Goal: Transaction & Acquisition: Purchase product/service

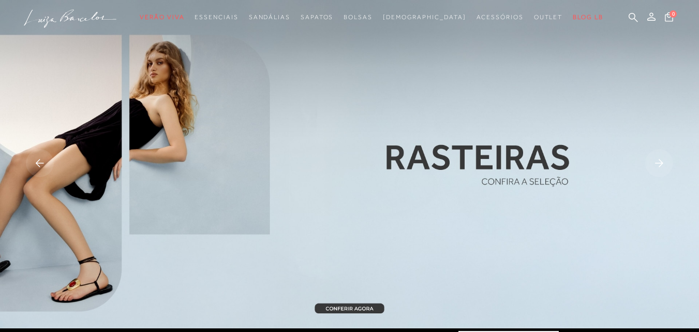
click at [35, 160] on rect at bounding box center [40, 163] width 28 height 28
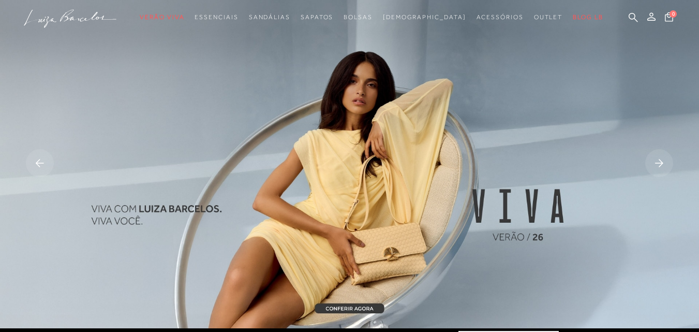
click at [520, 193] on img at bounding box center [349, 164] width 699 height 328
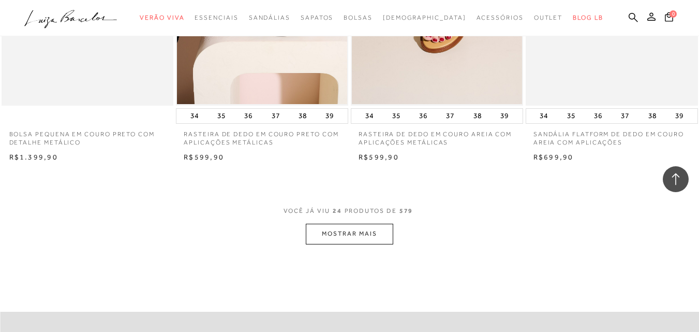
scroll to position [1966, 0]
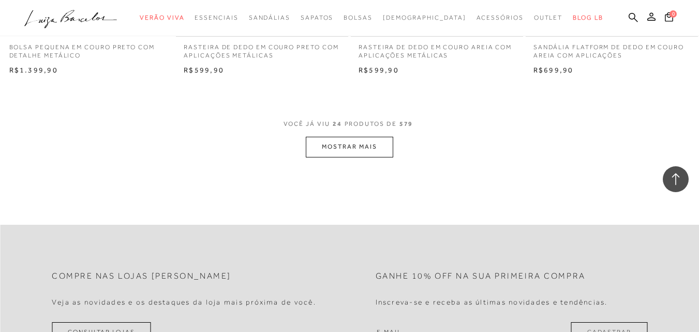
click at [347, 149] on button "MOSTRAR MAIS" at bounding box center [349, 147] width 87 height 20
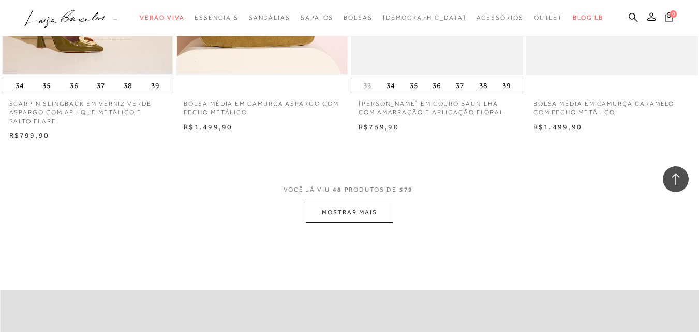
scroll to position [3829, 0]
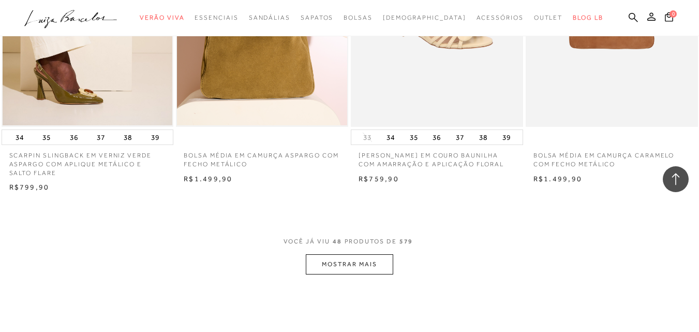
click at [351, 268] on button "MOSTRAR MAIS" at bounding box center [349, 264] width 87 height 20
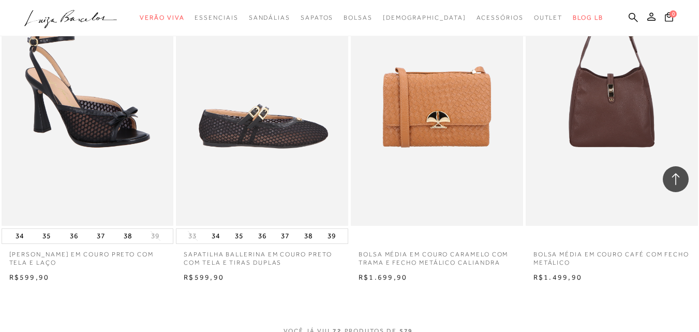
scroll to position [5899, 0]
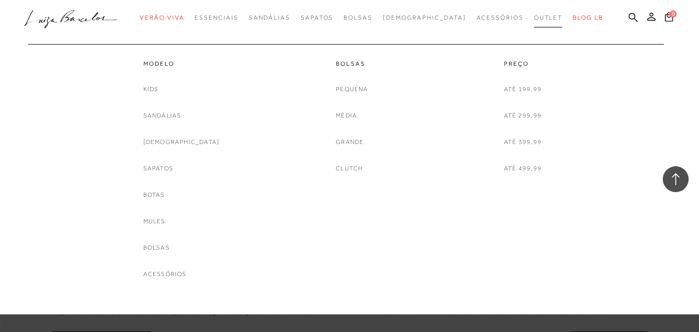
click at [534, 16] on span "Outlet" at bounding box center [548, 17] width 29 height 7
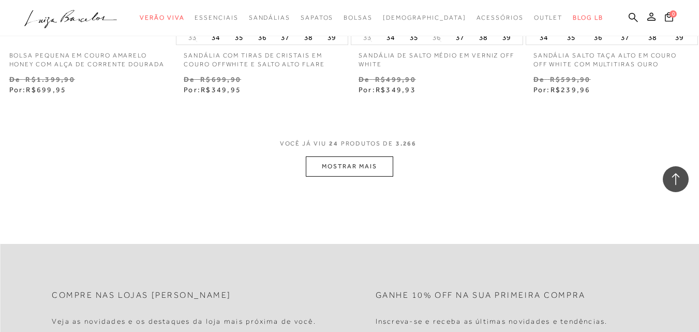
scroll to position [2018, 0]
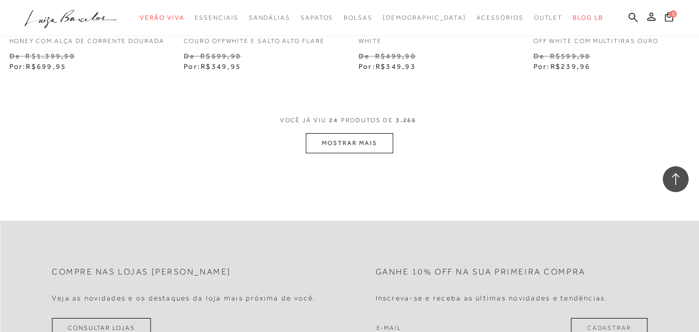
click at [332, 149] on button "MOSTRAR MAIS" at bounding box center [349, 143] width 87 height 20
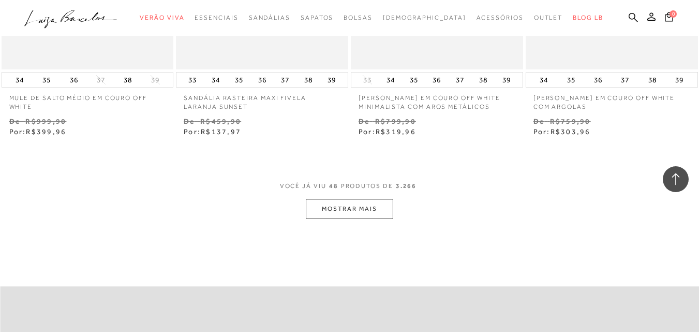
scroll to position [3984, 0]
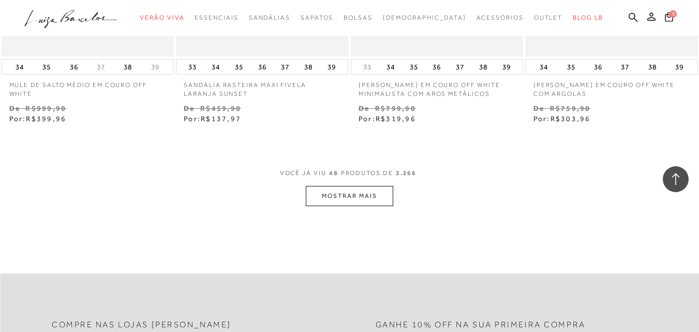
click at [347, 206] on button "MOSTRAR MAIS" at bounding box center [349, 196] width 87 height 20
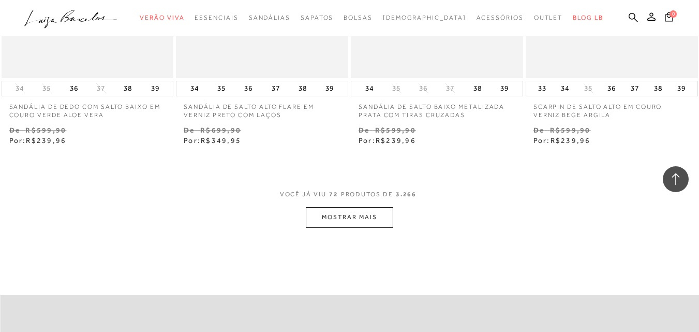
scroll to position [6002, 0]
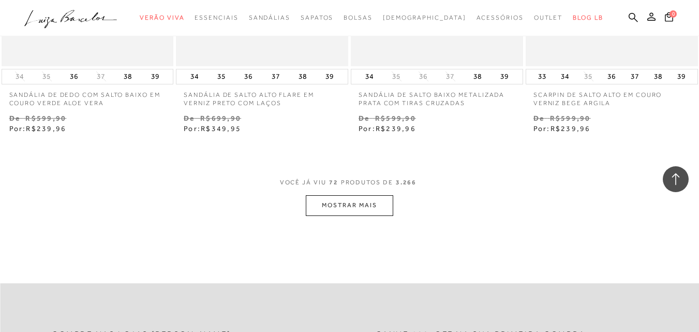
click at [364, 215] on button "MOSTRAR MAIS" at bounding box center [349, 205] width 87 height 20
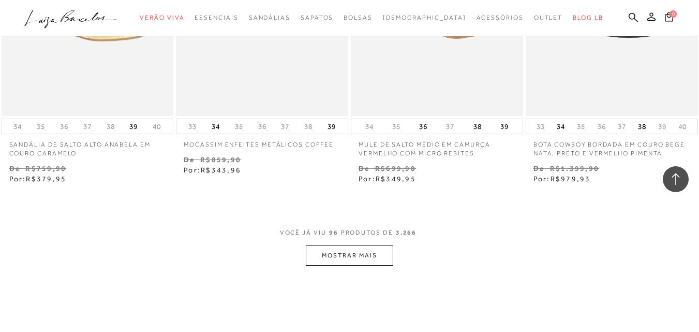
scroll to position [8020, 0]
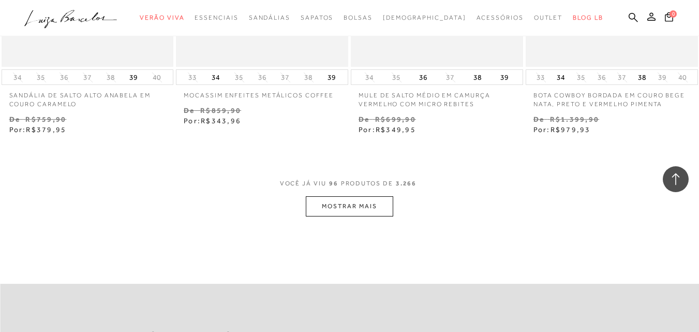
click at [335, 211] on button "MOSTRAR MAIS" at bounding box center [349, 206] width 87 height 20
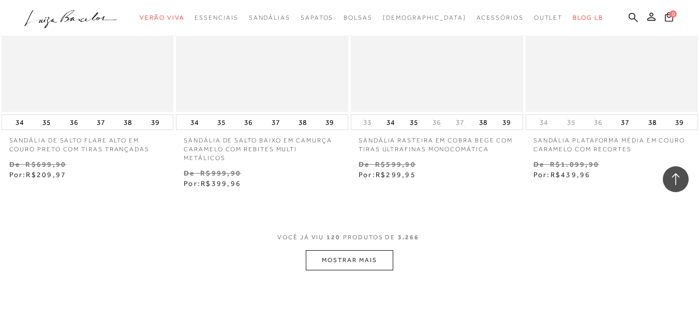
scroll to position [10090, 0]
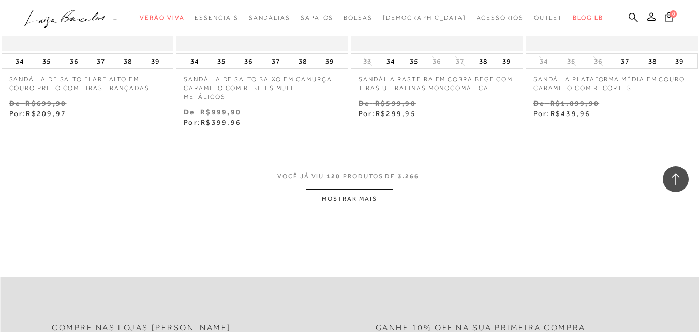
click at [329, 189] on button "MOSTRAR MAIS" at bounding box center [349, 199] width 87 height 20
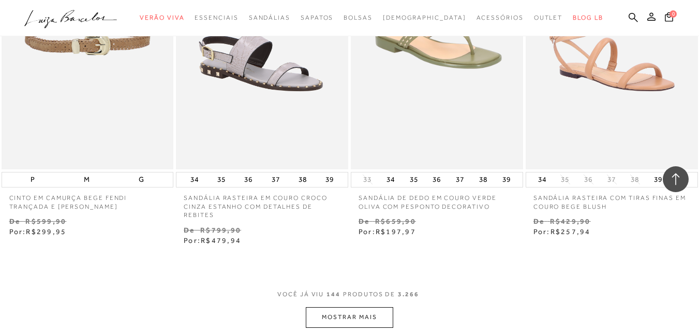
scroll to position [12056, 0]
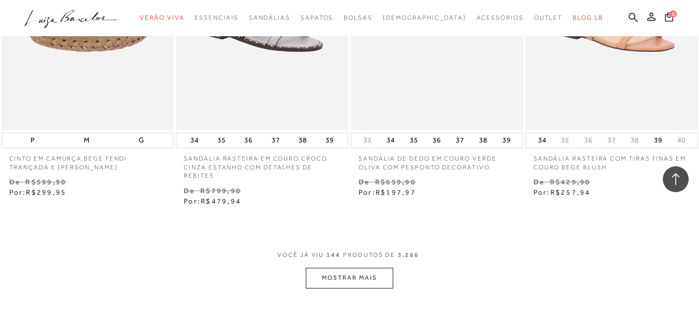
click at [348, 269] on button "MOSTRAR MAIS" at bounding box center [349, 278] width 87 height 20
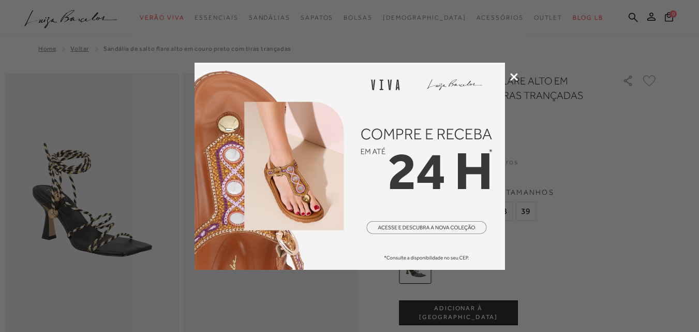
click at [509, 78] on div at bounding box center [349, 166] width 699 height 332
click at [515, 76] on icon at bounding box center [514, 77] width 8 height 8
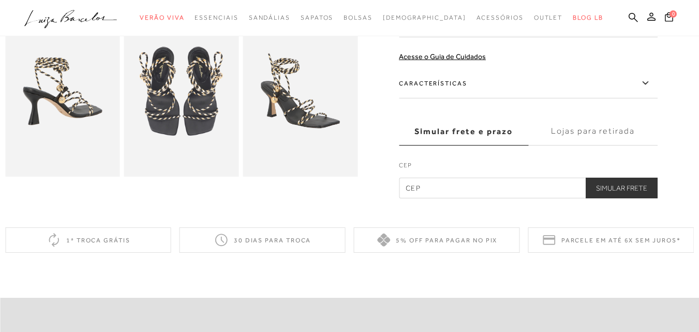
scroll to position [310, 0]
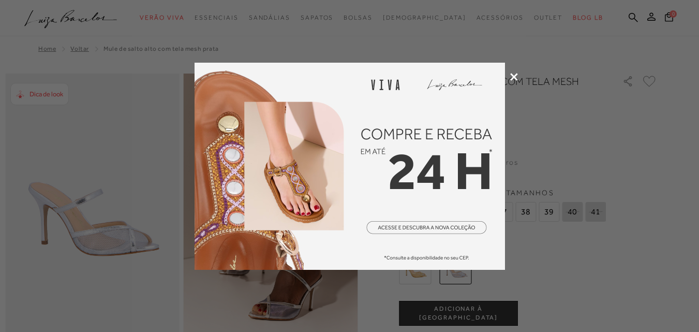
click at [513, 80] on icon at bounding box center [514, 77] width 8 height 8
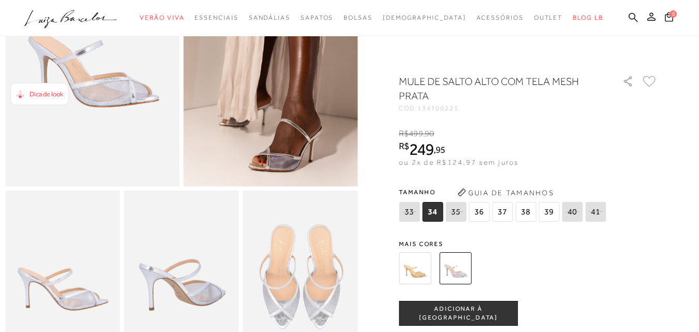
scroll to position [207, 0]
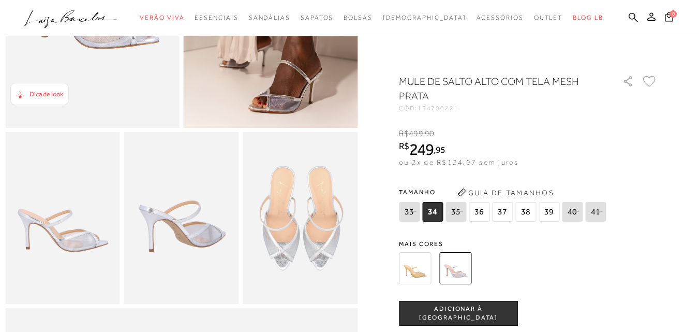
click at [418, 271] on img at bounding box center [415, 268] width 32 height 32
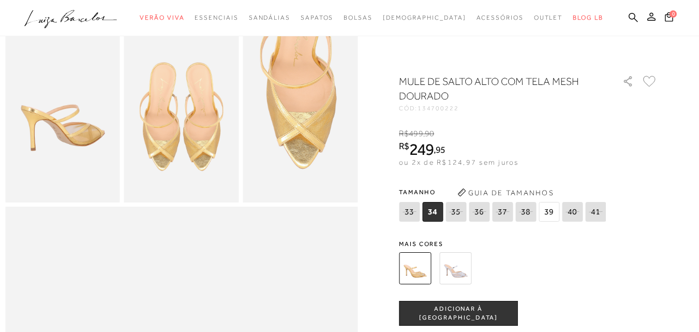
scroll to position [310, 0]
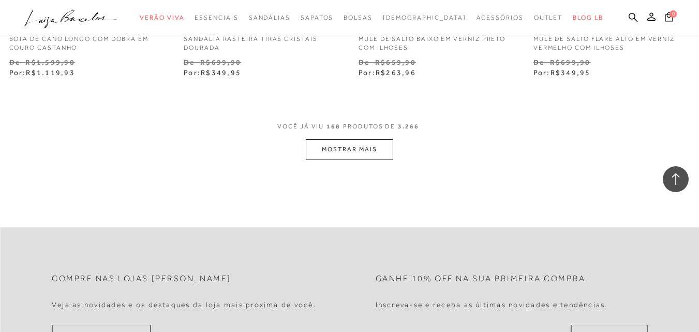
click at [338, 147] on button "MOSTRAR MAIS" at bounding box center [349, 149] width 87 height 20
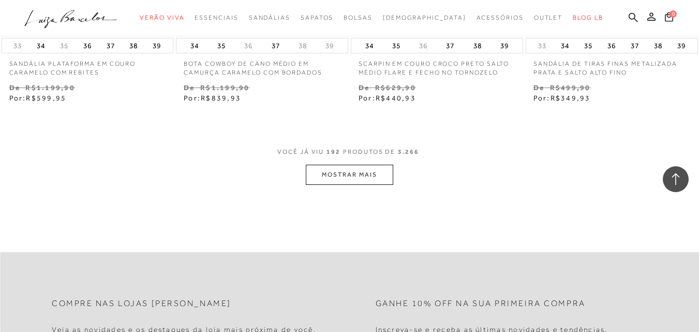
scroll to position [16248, 0]
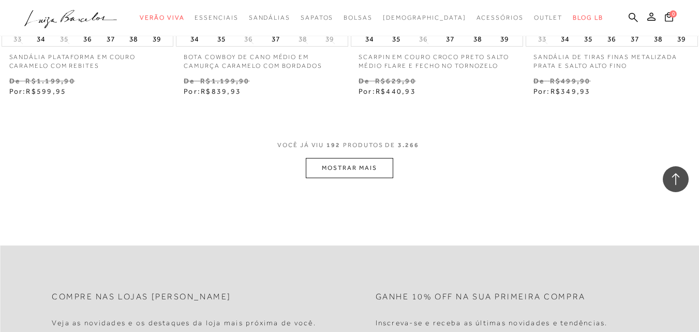
click at [336, 159] on button "MOSTRAR MAIS" at bounding box center [349, 168] width 87 height 20
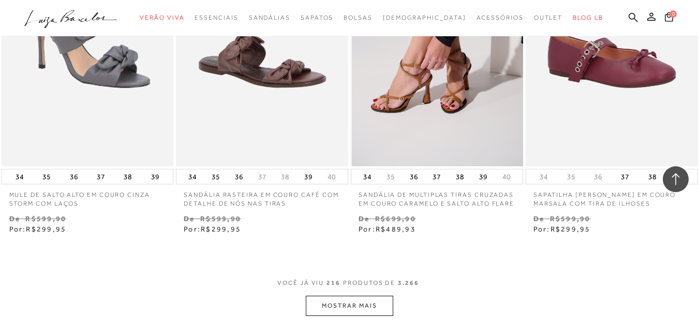
scroll to position [18162, 0]
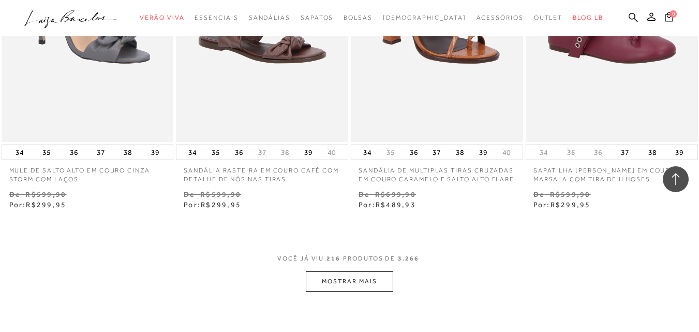
click at [366, 271] on button "MOSTRAR MAIS" at bounding box center [349, 281] width 87 height 20
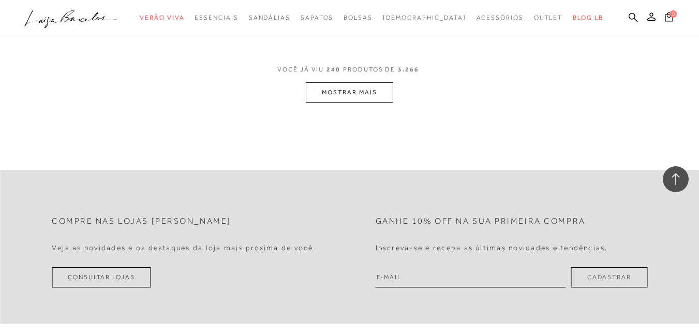
scroll to position [20335, 0]
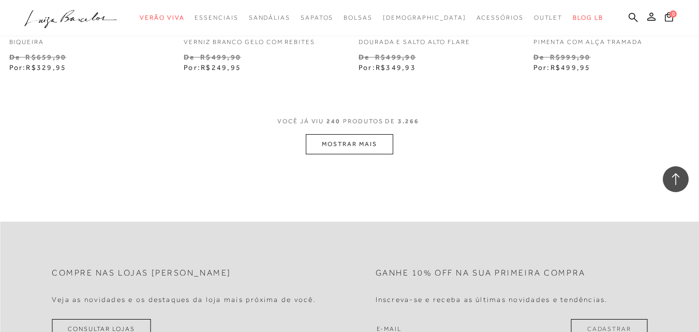
click at [354, 134] on button "MOSTRAR MAIS" at bounding box center [349, 144] width 87 height 20
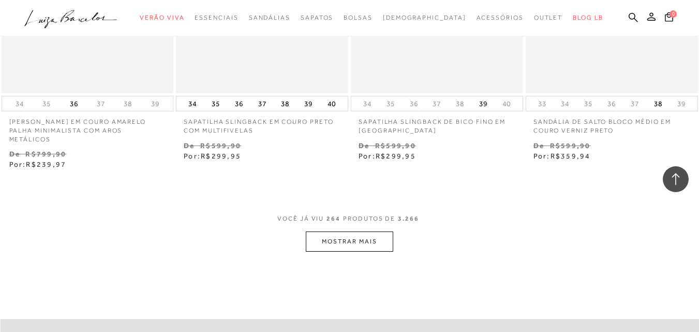
scroll to position [22250, 0]
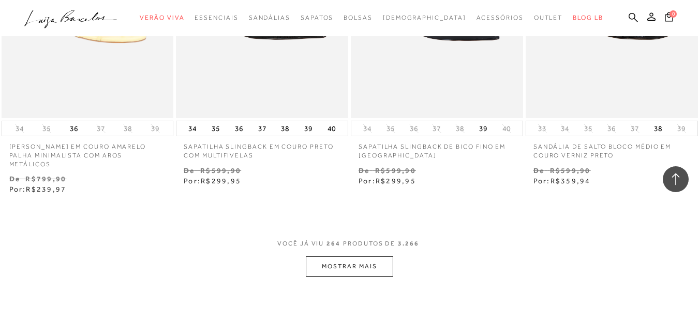
click at [322, 256] on button "MOSTRAR MAIS" at bounding box center [349, 266] width 87 height 20
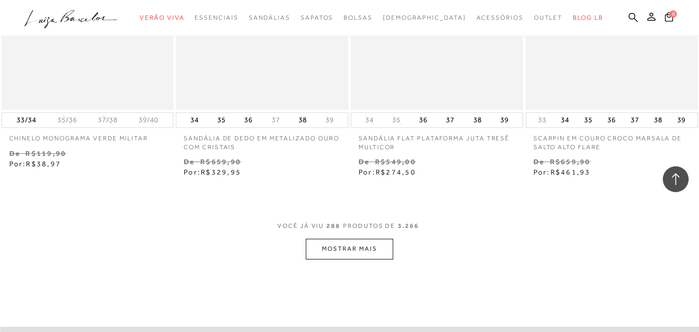
scroll to position [24320, 0]
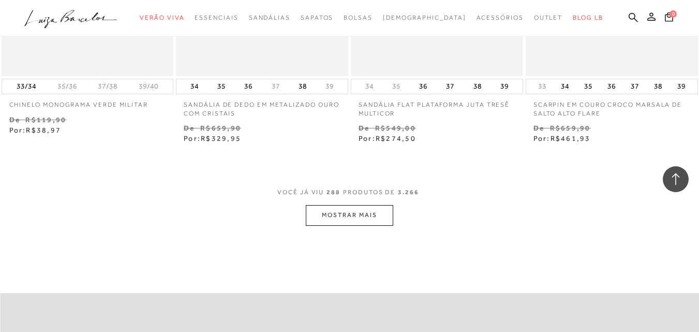
click at [335, 205] on button "MOSTRAR MAIS" at bounding box center [349, 215] width 87 height 20
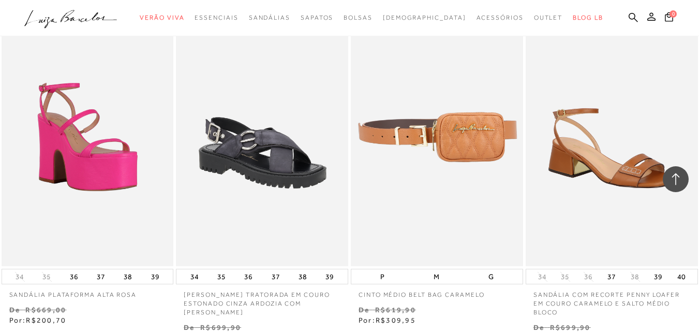
scroll to position [26338, 0]
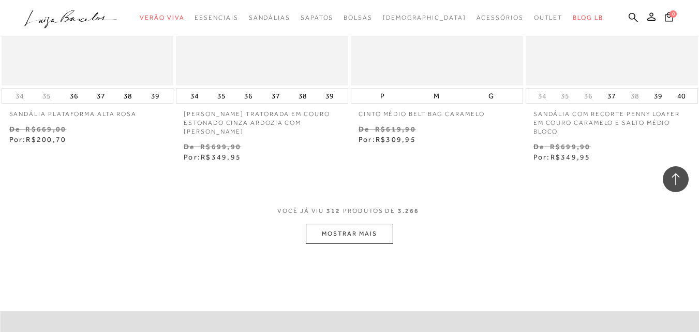
click at [349, 224] on button "MOSTRAR MAIS" at bounding box center [349, 234] width 87 height 20
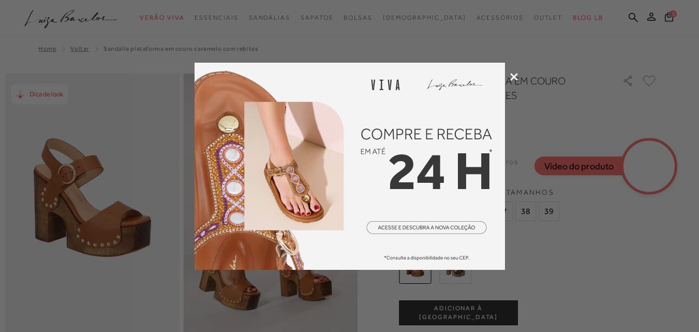
click at [516, 76] on icon at bounding box center [514, 77] width 8 height 8
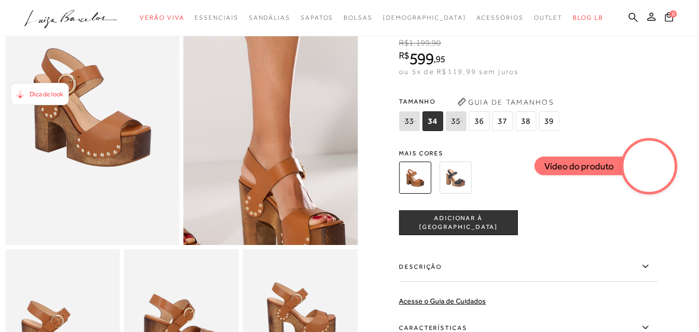
scroll to position [103, 0]
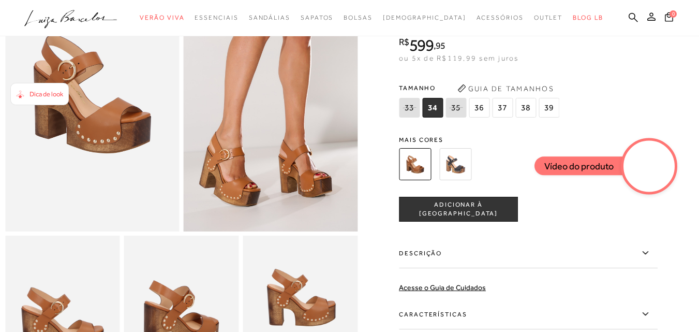
click at [448, 159] on img at bounding box center [455, 164] width 32 height 32
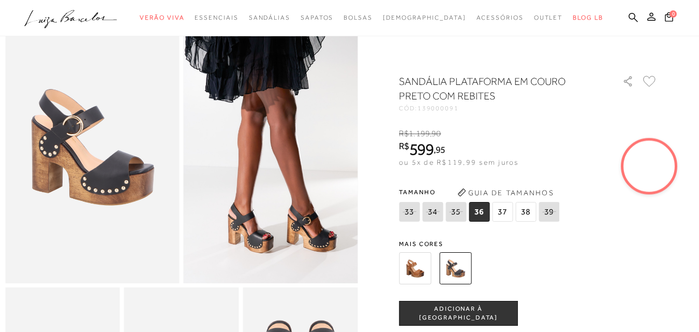
click at [417, 270] on img at bounding box center [415, 268] width 32 height 32
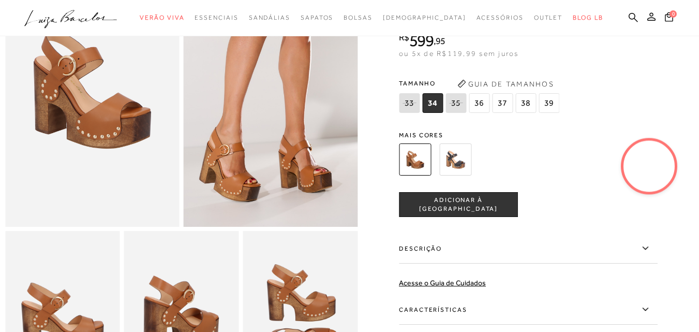
scroll to position [103, 0]
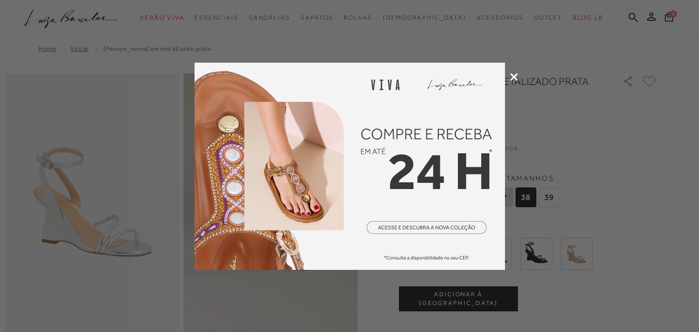
click at [517, 77] on div at bounding box center [349, 166] width 699 height 332
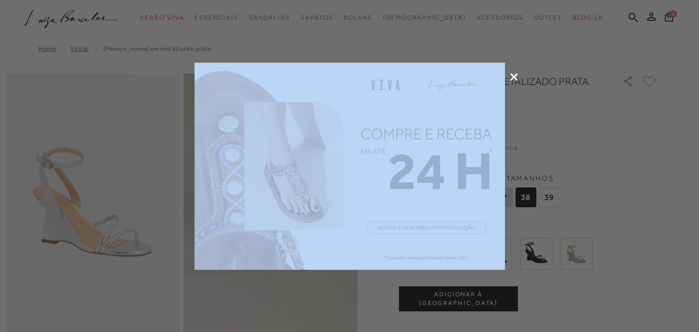
click at [516, 77] on icon at bounding box center [514, 77] width 8 height 8
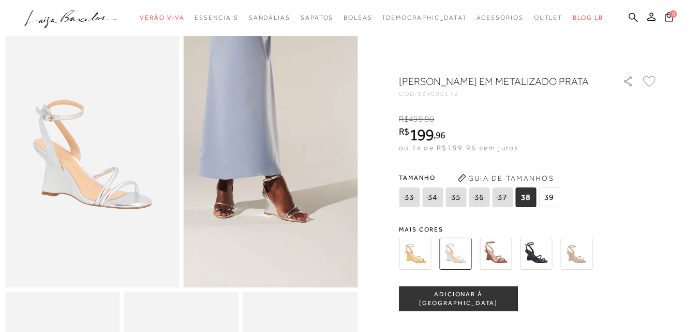
scroll to position [52, 0]
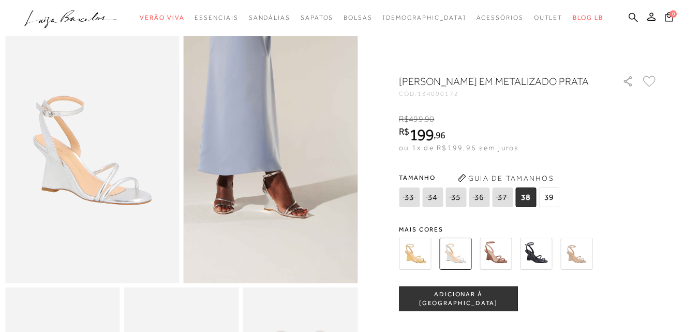
click at [115, 161] on img at bounding box center [92, 152] width 174 height 261
click at [417, 270] on img at bounding box center [415, 254] width 32 height 32
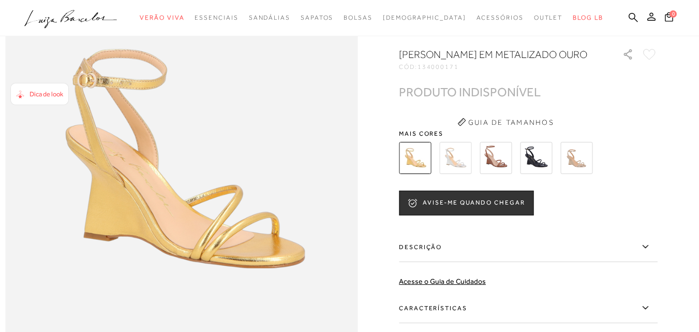
scroll to position [517, 0]
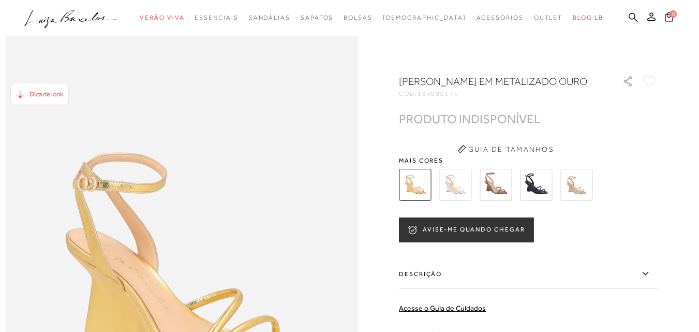
click at [450, 189] on img at bounding box center [455, 185] width 32 height 32
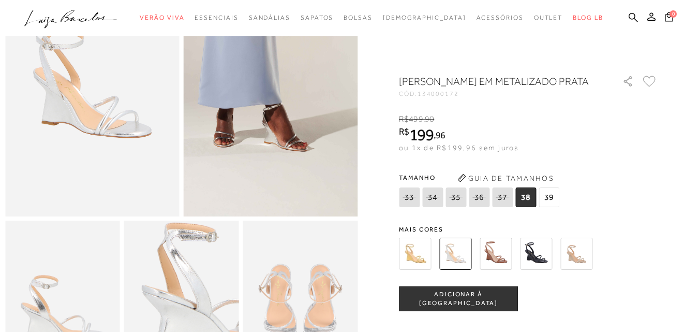
scroll to position [103, 0]
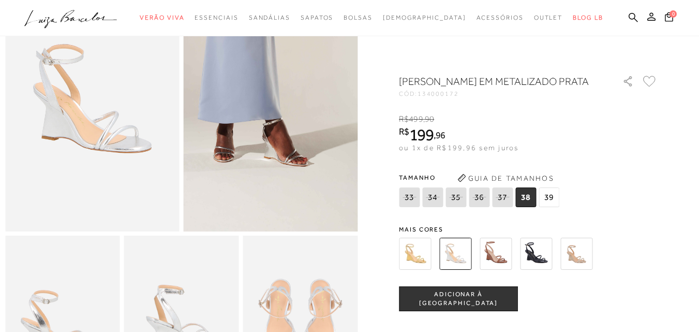
click at [497, 256] on img at bounding box center [496, 254] width 32 height 32
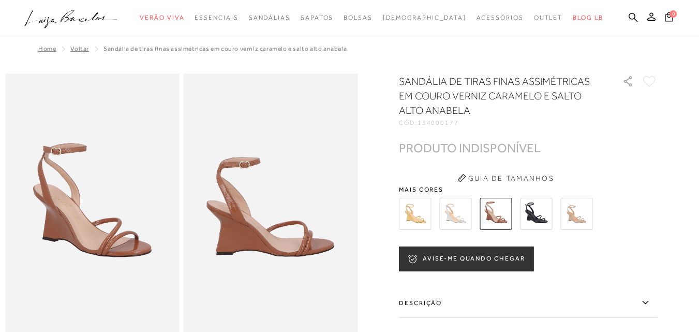
click at [549, 215] on img at bounding box center [536, 214] width 32 height 32
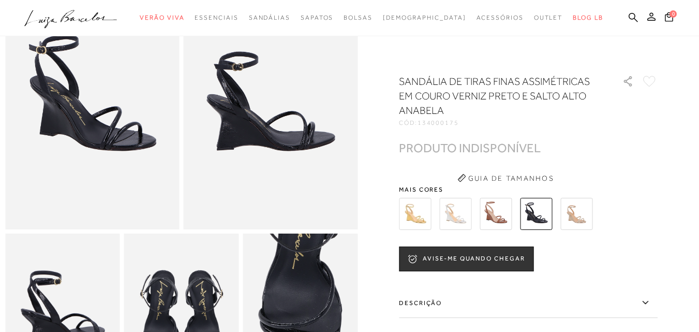
scroll to position [207, 0]
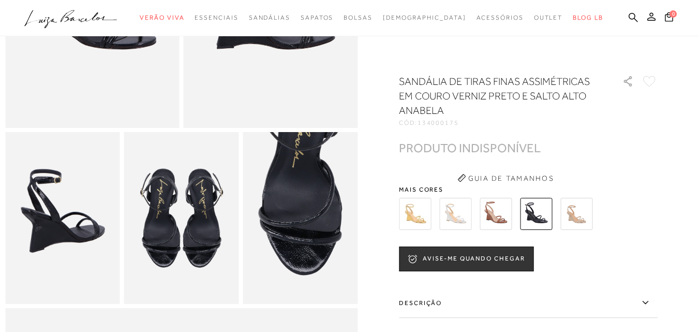
click at [584, 208] on img at bounding box center [576, 214] width 32 height 32
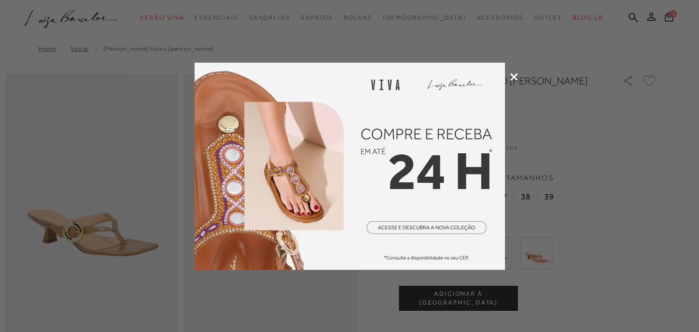
click at [517, 75] on icon at bounding box center [514, 77] width 8 height 8
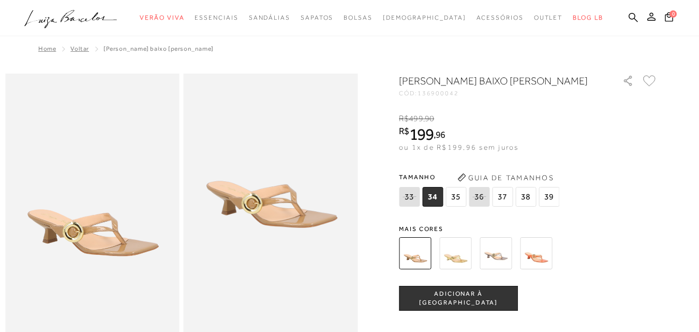
click at [542, 266] on img at bounding box center [536, 253] width 32 height 32
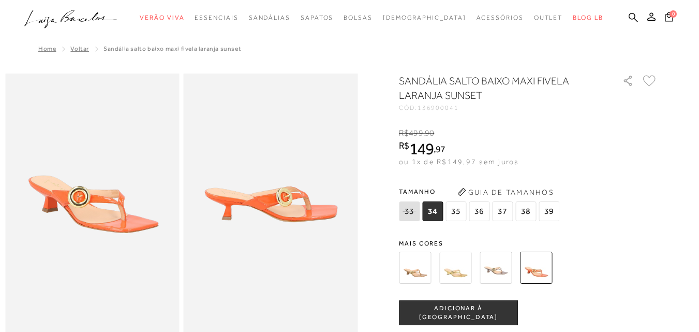
click at [499, 268] on img at bounding box center [496, 267] width 32 height 32
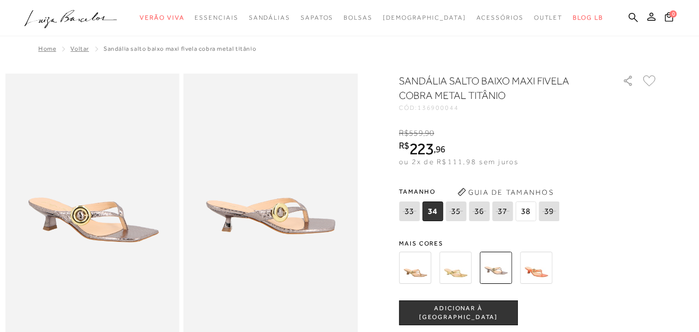
click at [459, 265] on img at bounding box center [455, 267] width 32 height 32
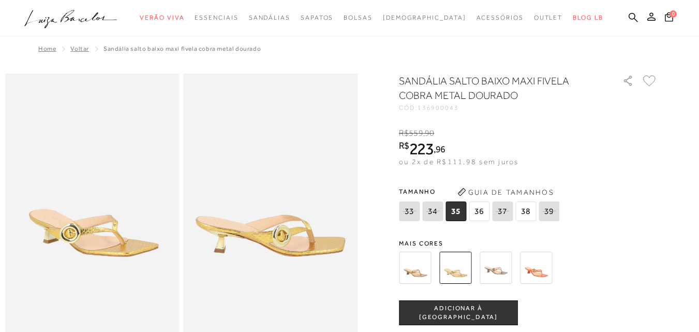
click at [416, 256] on img at bounding box center [415, 267] width 32 height 32
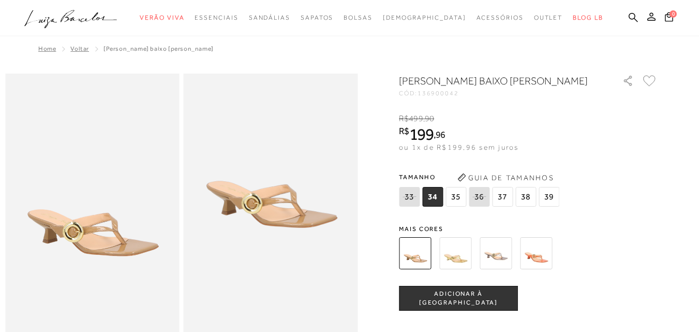
click at [542, 269] on img at bounding box center [536, 253] width 32 height 32
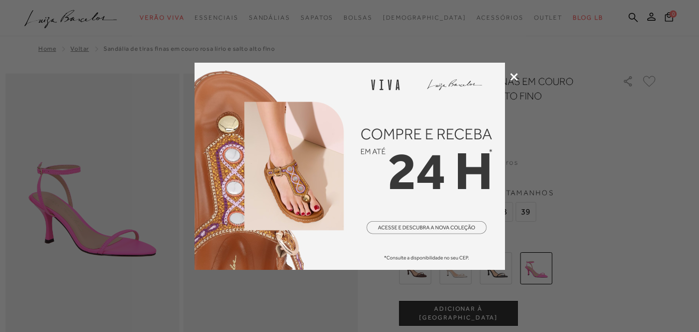
click at [513, 76] on icon at bounding box center [514, 77] width 8 height 8
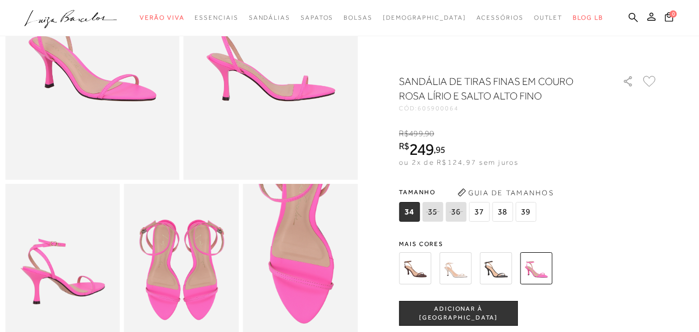
scroll to position [259, 0]
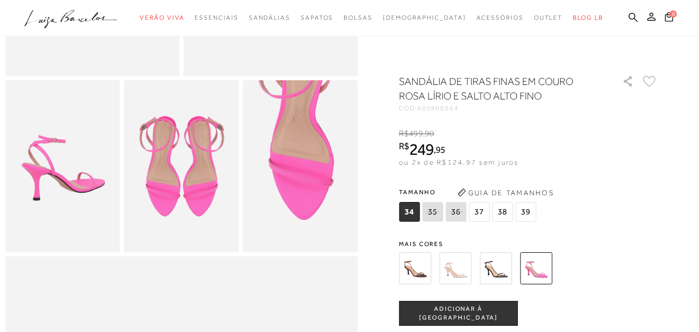
click at [423, 265] on img at bounding box center [415, 268] width 32 height 32
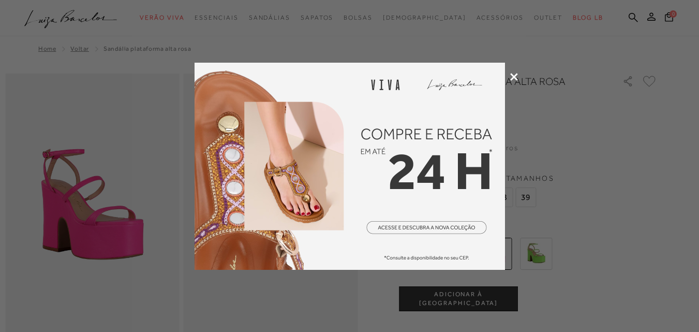
click at [515, 81] on div at bounding box center [349, 166] width 699 height 332
click at [513, 76] on icon at bounding box center [514, 77] width 8 height 8
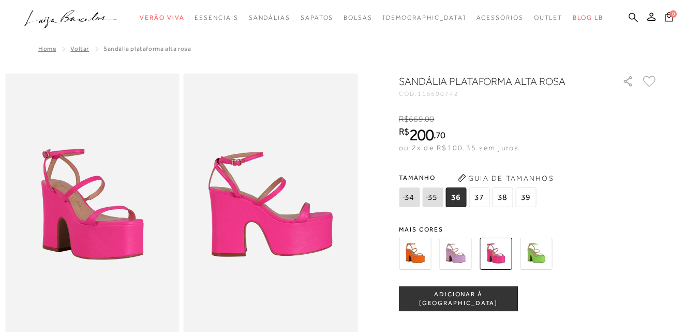
click at [465, 261] on img at bounding box center [455, 254] width 32 height 32
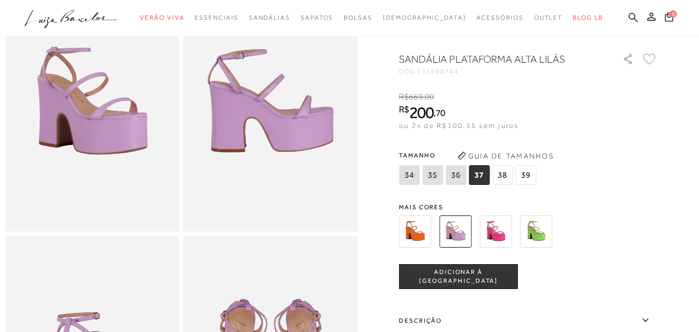
click at [426, 247] on img at bounding box center [415, 231] width 32 height 32
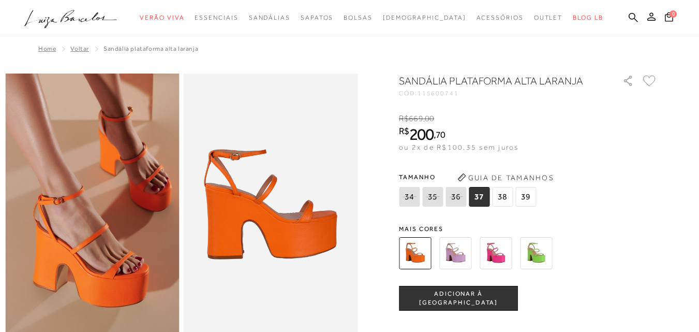
click at [539, 248] on img at bounding box center [536, 253] width 32 height 32
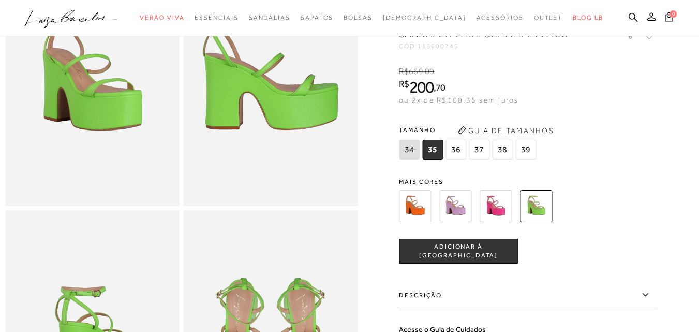
scroll to position [103, 0]
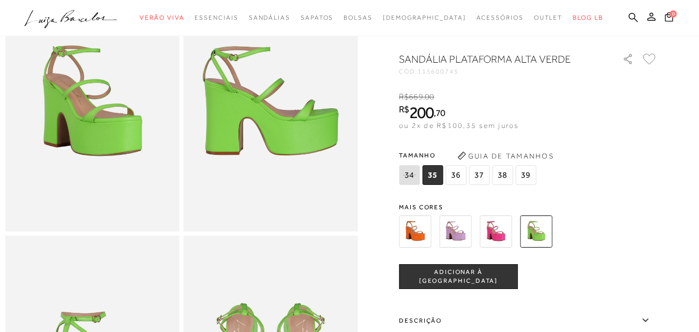
click at [509, 238] on img at bounding box center [496, 231] width 32 height 32
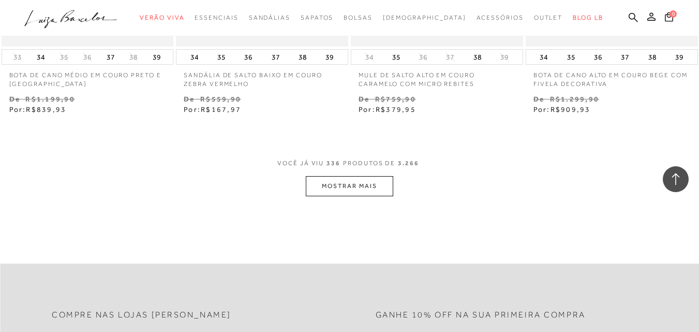
scroll to position [28407, 0]
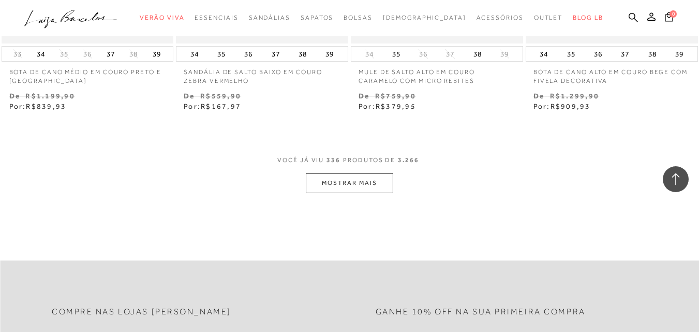
click at [329, 173] on button "MOSTRAR MAIS" at bounding box center [349, 183] width 87 height 20
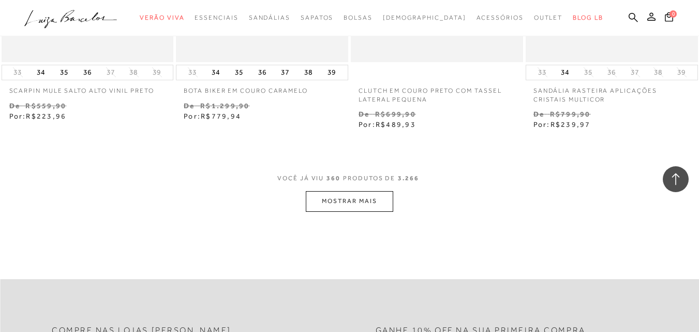
scroll to position [30425, 0]
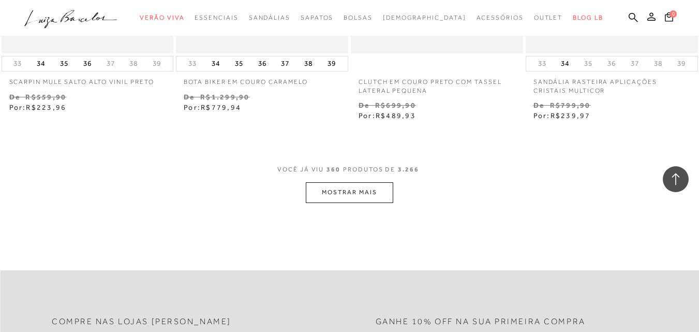
click at [348, 182] on button "MOSTRAR MAIS" at bounding box center [349, 192] width 87 height 20
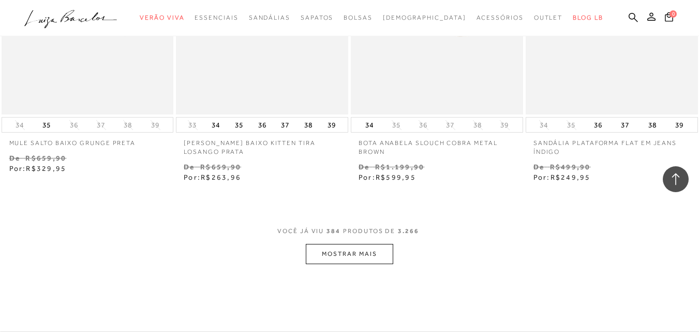
scroll to position [32340, 0]
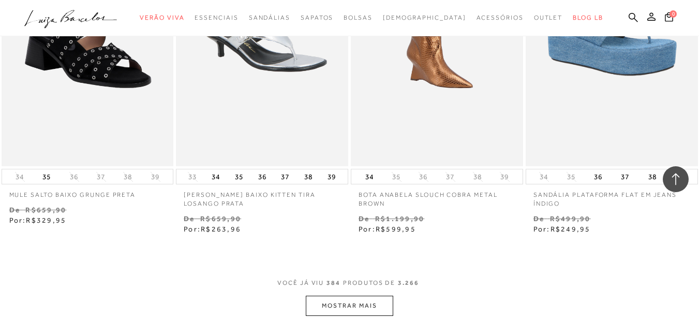
click at [359, 295] on button "MOSTRAR MAIS" at bounding box center [349, 305] width 87 height 20
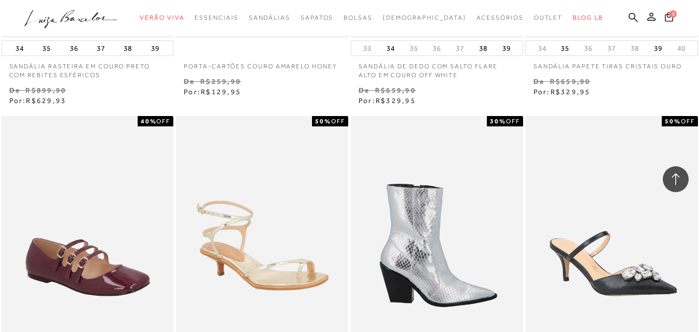
scroll to position [34255, 0]
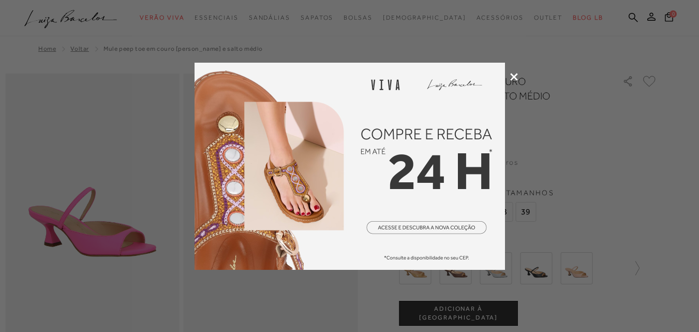
click at [513, 81] on div at bounding box center [349, 166] width 699 height 332
click at [512, 74] on icon at bounding box center [514, 77] width 8 height 8
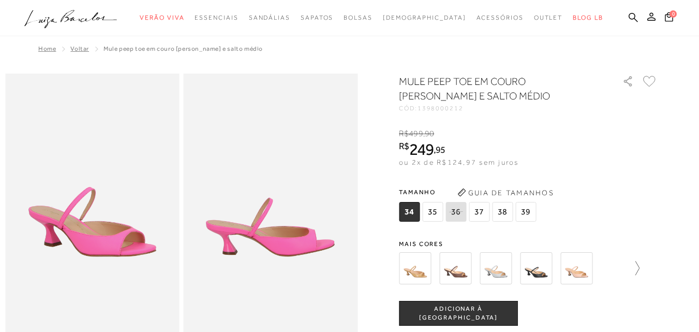
click at [640, 272] on icon at bounding box center [632, 268] width 14 height 14
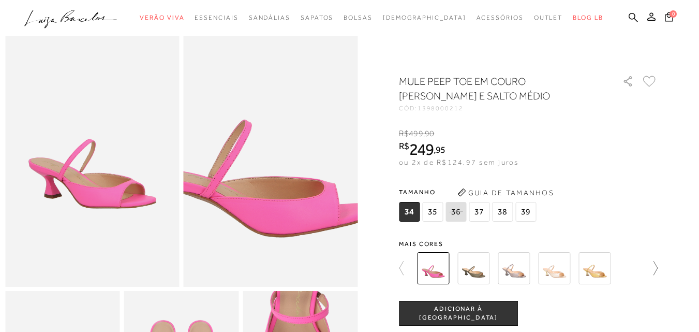
scroll to position [103, 0]
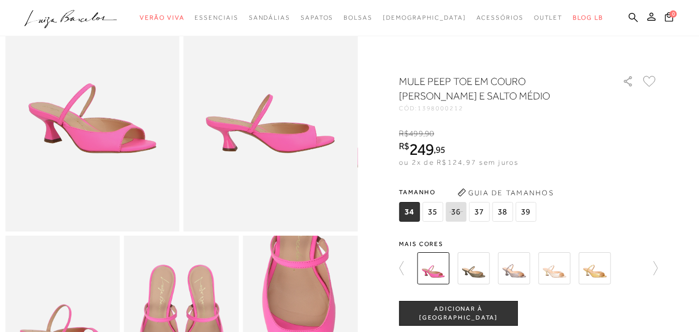
click at [483, 271] on img at bounding box center [473, 268] width 32 height 32
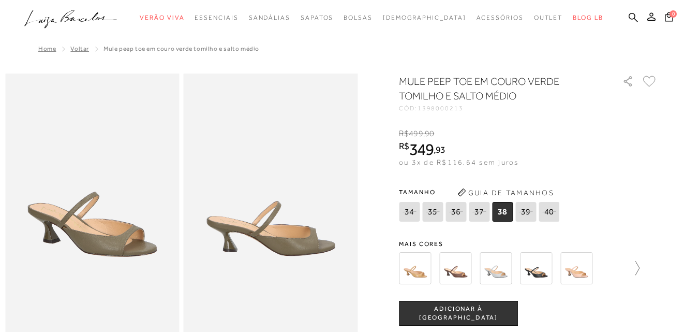
click at [637, 269] on icon at bounding box center [632, 268] width 14 height 14
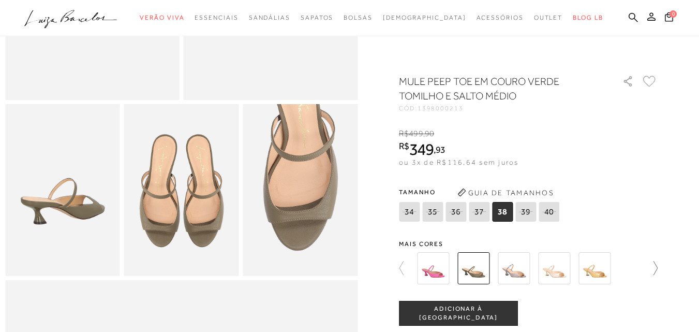
scroll to position [259, 0]
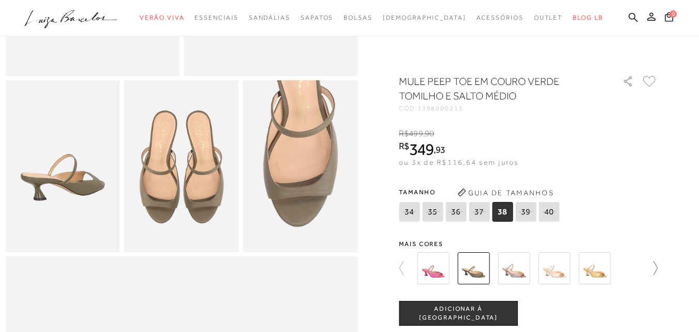
click at [658, 266] on icon at bounding box center [650, 268] width 14 height 14
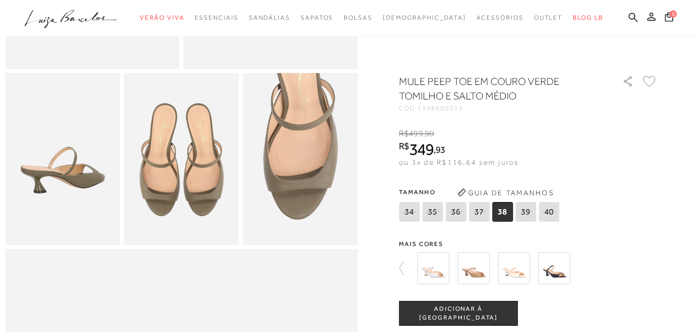
scroll to position [310, 0]
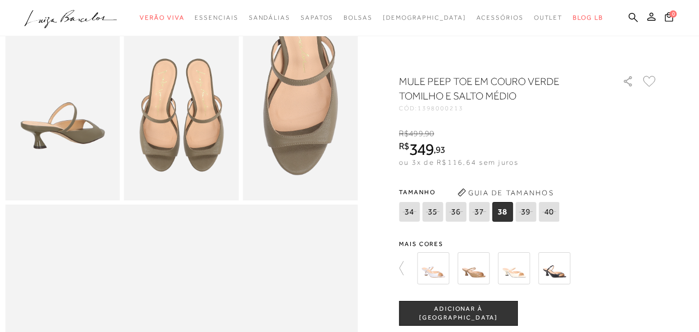
click at [556, 271] on img at bounding box center [554, 268] width 32 height 32
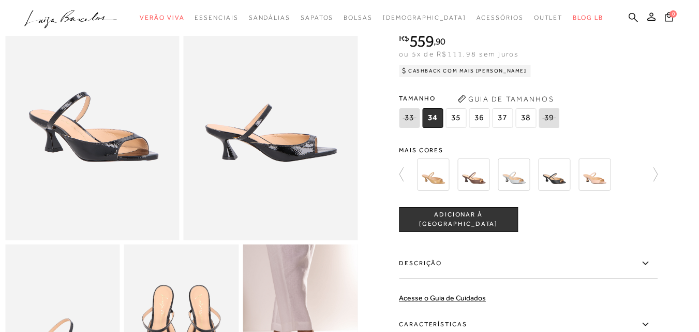
scroll to position [103, 0]
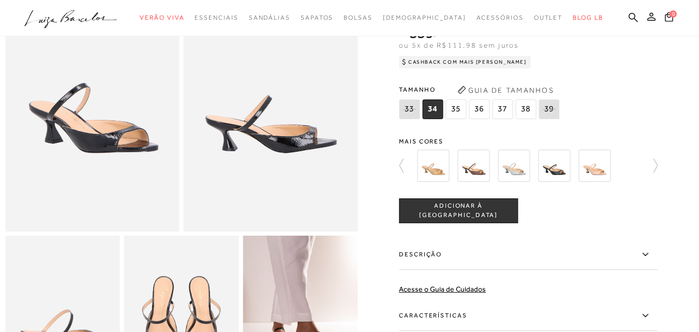
click at [474, 159] on img at bounding box center [473, 166] width 32 height 32
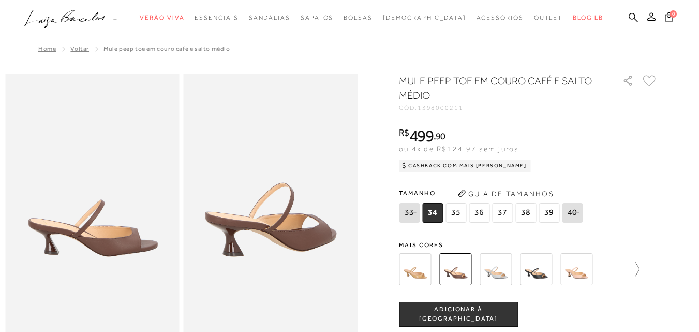
click at [640, 266] on icon at bounding box center [632, 269] width 14 height 14
click at [447, 270] on img at bounding box center [433, 269] width 32 height 32
